Goal: Transaction & Acquisition: Download file/media

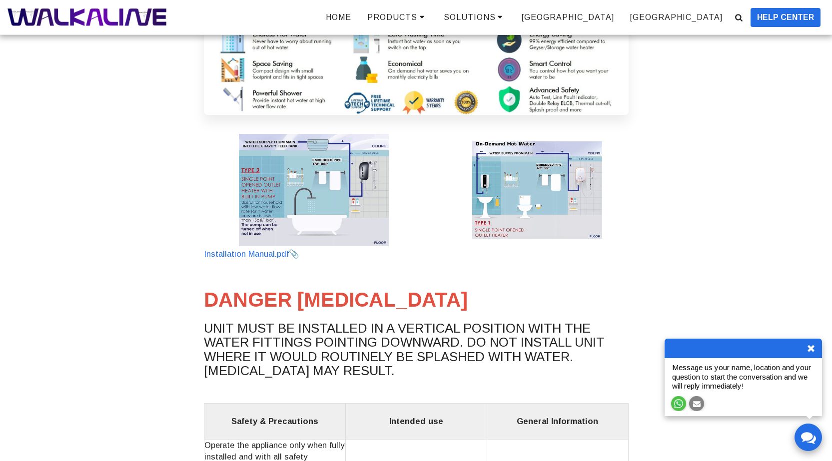
scroll to position [250, 0]
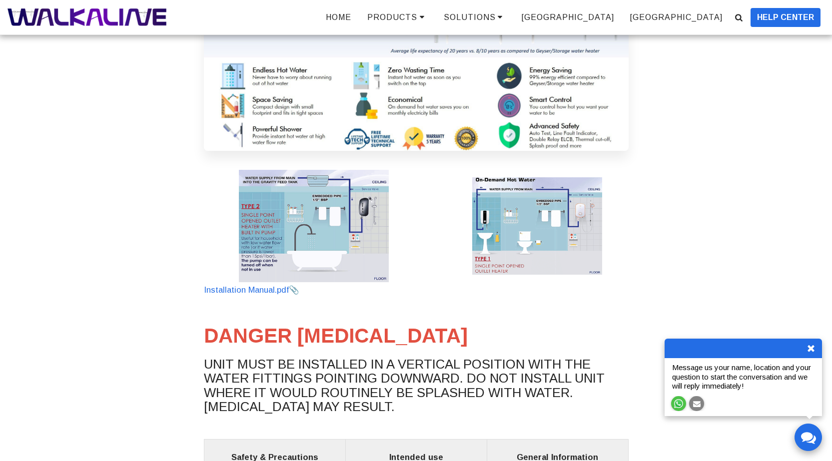
click at [315, 197] on img at bounding box center [314, 226] width 150 height 112
click at [353, 214] on img at bounding box center [314, 226] width 150 height 112
click at [320, 205] on img at bounding box center [314, 226] width 150 height 112
click at [241, 290] on link "Installation Manual.pdf" at bounding box center [251, 289] width 95 height 9
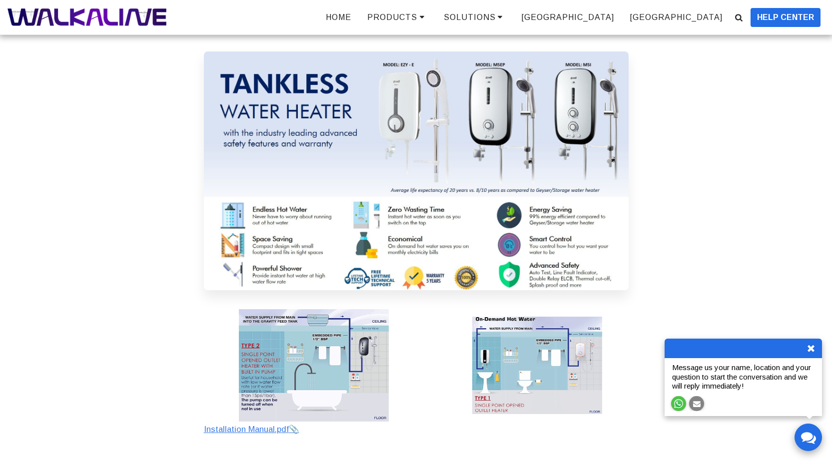
scroll to position [0, 0]
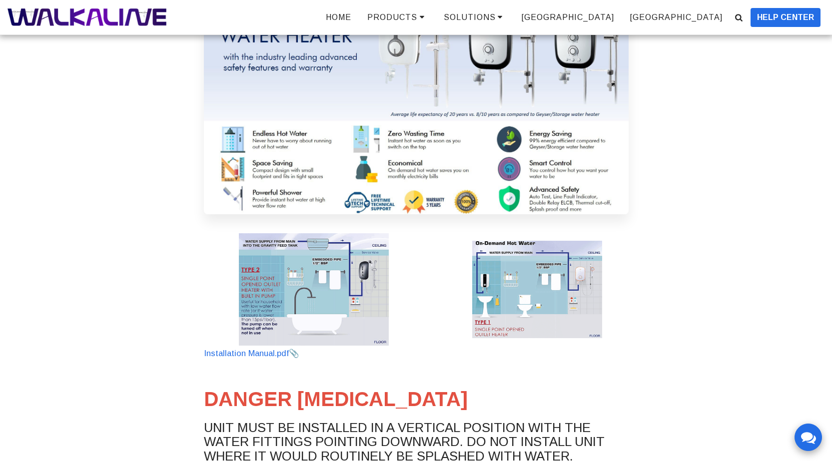
scroll to position [200, 0]
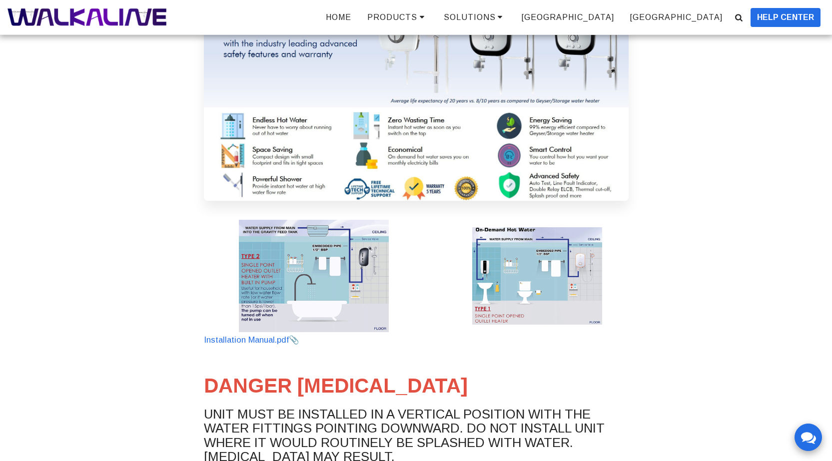
click at [560, 253] on img at bounding box center [537, 275] width 130 height 97
